Goal: Transaction & Acquisition: Download file/media

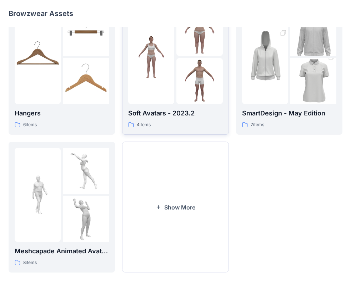
scroll to position [177, 0]
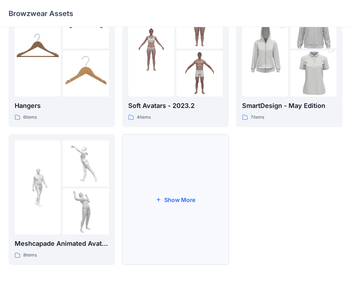
click at [172, 198] on button "Show More" at bounding box center [175, 199] width 106 height 131
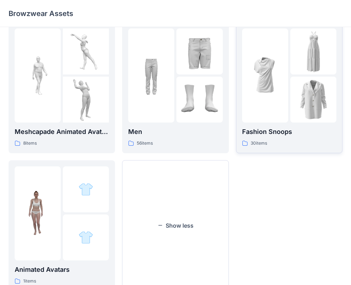
scroll to position [315, 0]
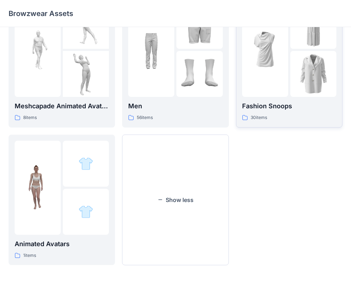
click at [296, 62] on img at bounding box center [313, 74] width 46 height 46
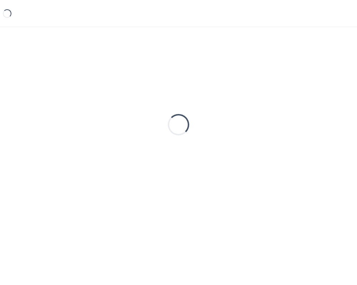
click at [296, 62] on div "Loading..." at bounding box center [179, 125] width 340 height 178
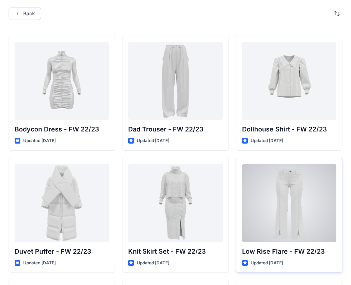
click at [277, 183] on div at bounding box center [289, 203] width 94 height 78
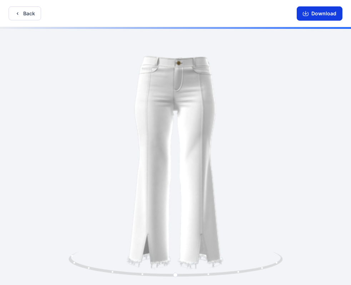
click at [308, 17] on button "Download" at bounding box center [319, 13] width 46 height 14
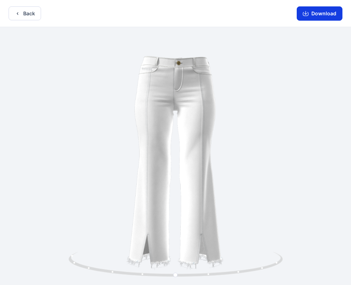
click at [308, 13] on icon "button" at bounding box center [306, 14] width 6 height 4
drag, startPoint x: 175, startPoint y: 275, endPoint x: -31, endPoint y: 234, distance: 210.6
click at [0, 234] on html "Back Download Version History" at bounding box center [175, 143] width 351 height 287
click at [320, 16] on button "Download" at bounding box center [319, 13] width 46 height 14
drag, startPoint x: 317, startPoint y: 9, endPoint x: 322, endPoint y: 6, distance: 5.1
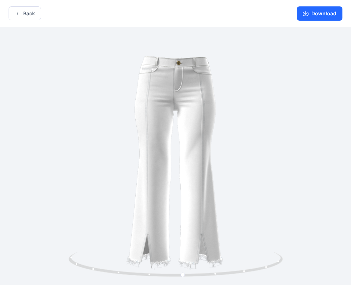
click at [322, 7] on button "Download" at bounding box center [319, 13] width 46 height 14
click at [22, 18] on button "Back" at bounding box center [25, 13] width 32 height 14
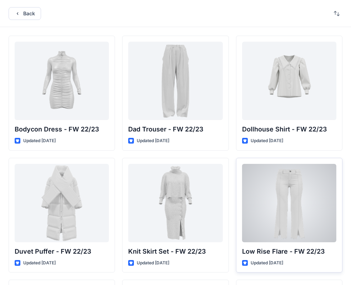
click at [335, 205] on div at bounding box center [289, 203] width 94 height 78
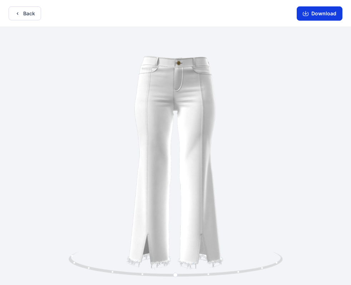
click at [317, 17] on button "Download" at bounding box center [319, 13] width 46 height 14
click at [314, 14] on button "Download" at bounding box center [319, 13] width 46 height 14
click at [302, 14] on button "Download" at bounding box center [319, 13] width 46 height 14
click at [317, 13] on button "Download" at bounding box center [319, 13] width 46 height 14
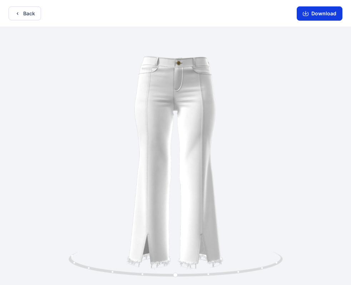
click at [317, 13] on button "Download" at bounding box center [319, 13] width 46 height 14
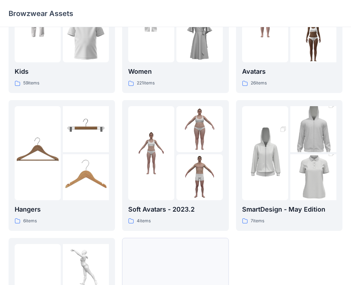
scroll to position [177, 0]
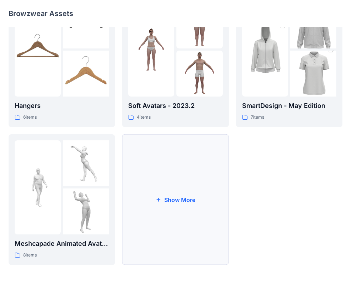
click at [177, 172] on button "Show More" at bounding box center [175, 199] width 106 height 131
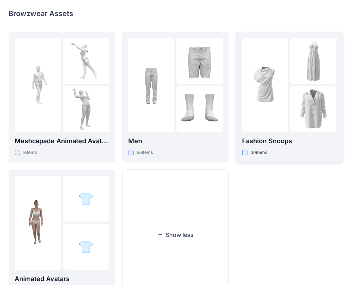
scroll to position [315, 0]
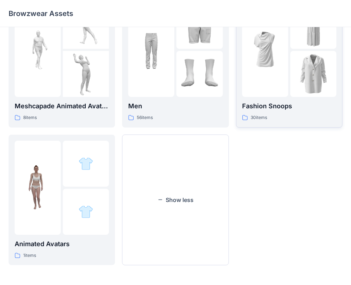
click at [311, 70] on img at bounding box center [313, 74] width 46 height 46
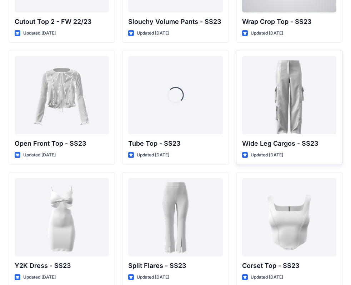
scroll to position [480, 0]
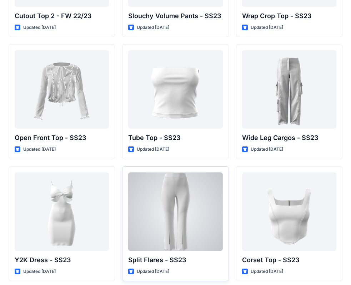
click at [212, 200] on div at bounding box center [175, 212] width 94 height 78
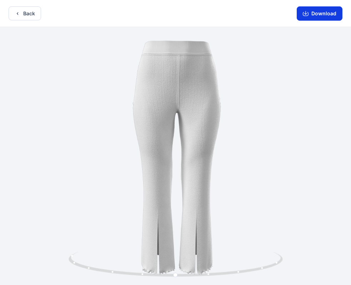
click at [320, 13] on button "Download" at bounding box center [319, 13] width 46 height 14
